Goal: Information Seeking & Learning: Learn about a topic

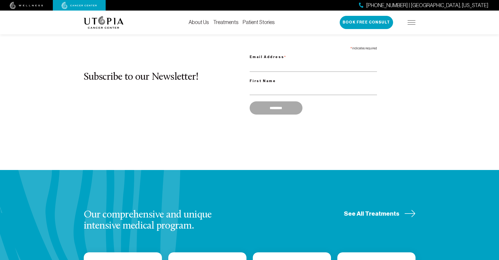
scroll to position [487, 0]
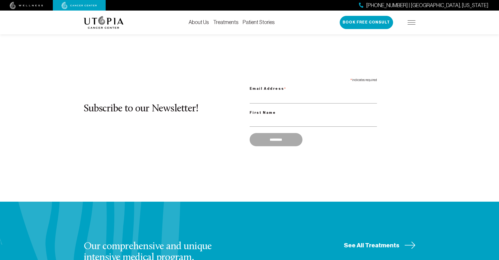
click at [104, 21] on img at bounding box center [104, 22] width 40 height 13
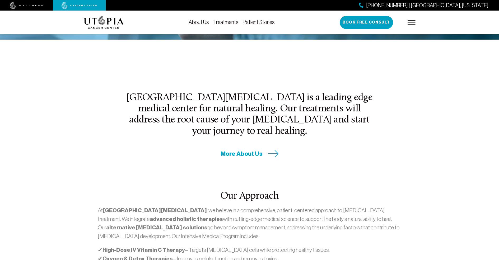
scroll to position [189, 0]
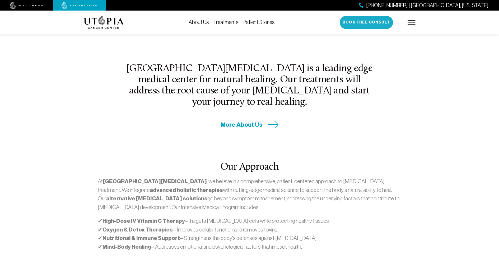
click at [367, 22] on button "Book Free Consult" at bounding box center [366, 22] width 53 height 13
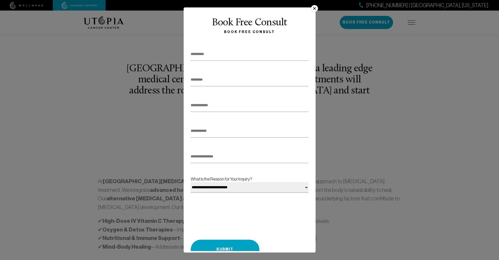
click at [312, 10] on button "×" at bounding box center [314, 8] width 7 height 7
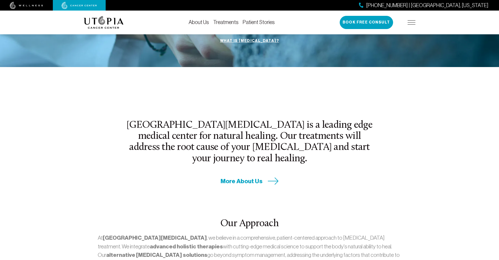
scroll to position [169, 0]
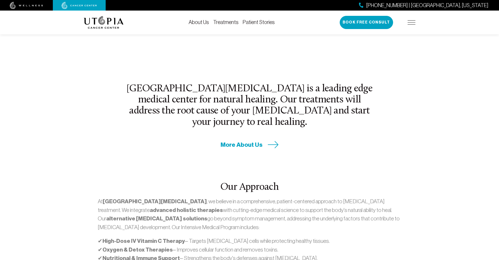
click at [250, 141] on span "More About Us" at bounding box center [242, 145] width 42 height 8
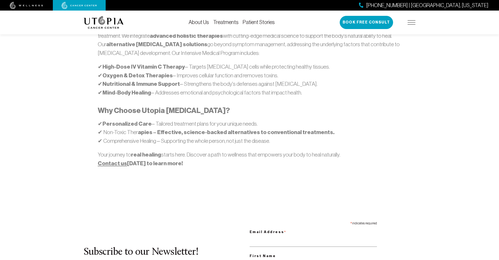
scroll to position [377, 0]
